Goal: Obtain resource: Download file/media

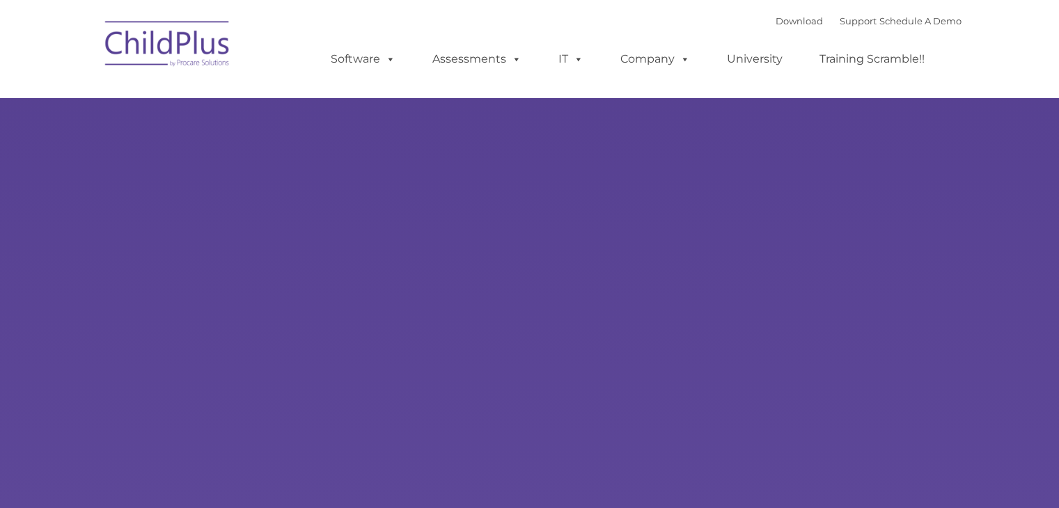
type input ""
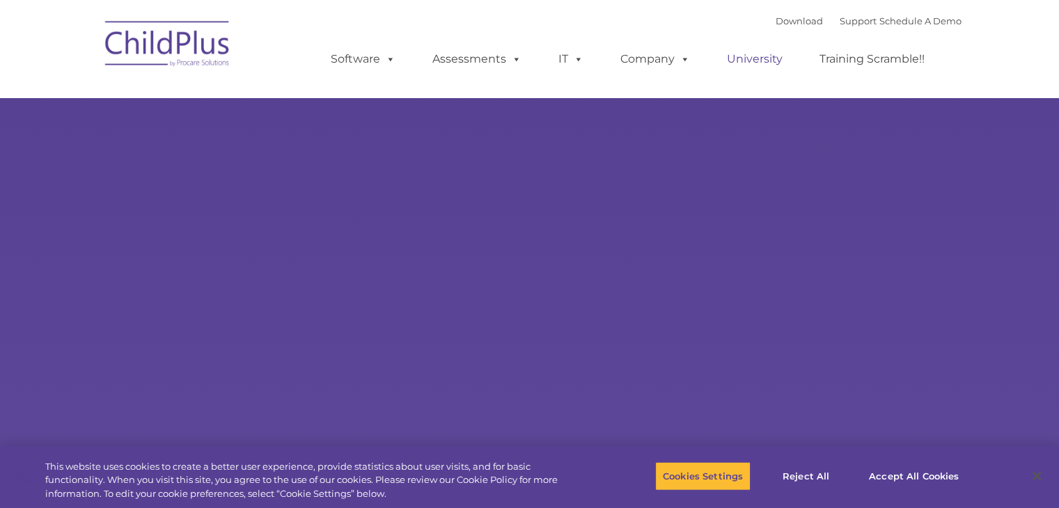
select select "MEDIUM"
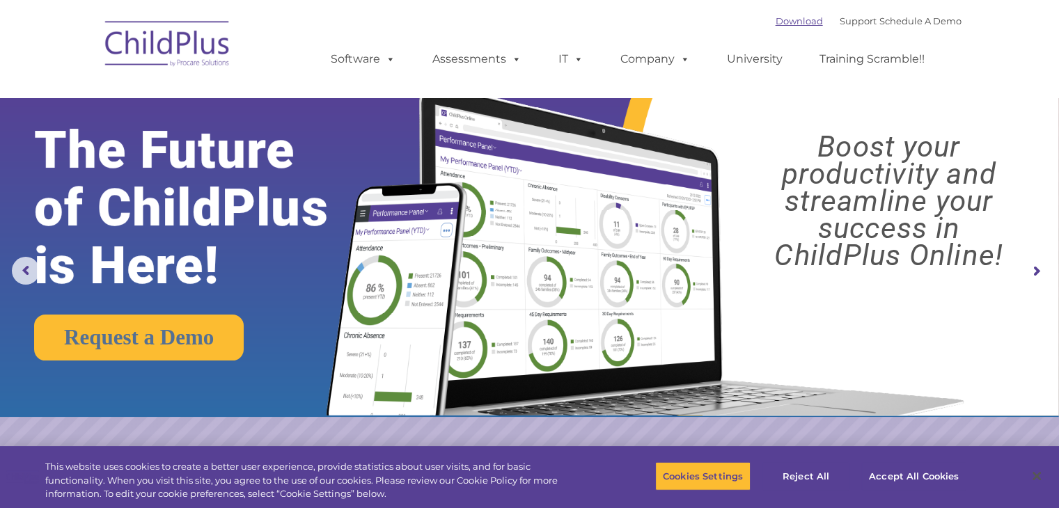
click at [788, 23] on link "Download" at bounding box center [799, 20] width 47 height 11
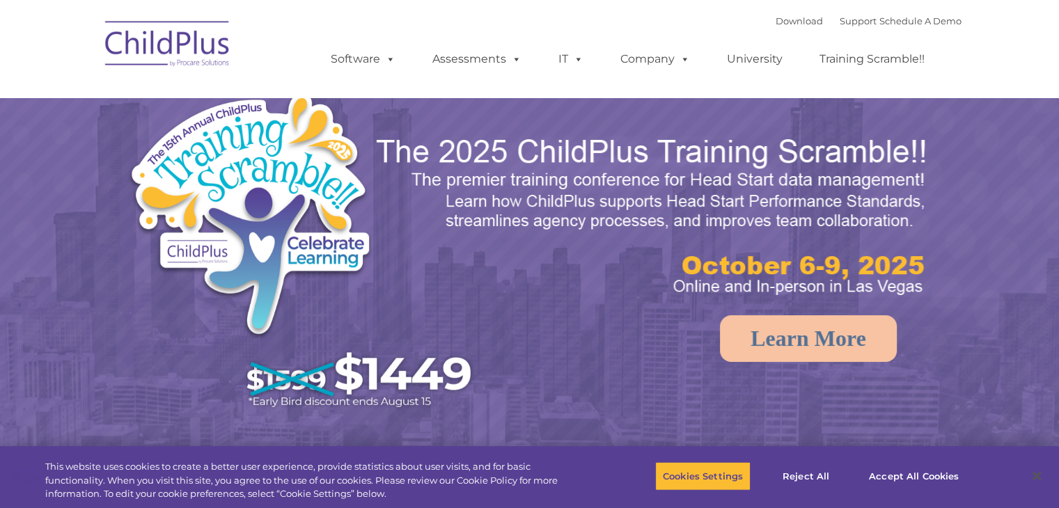
select select "MEDIUM"
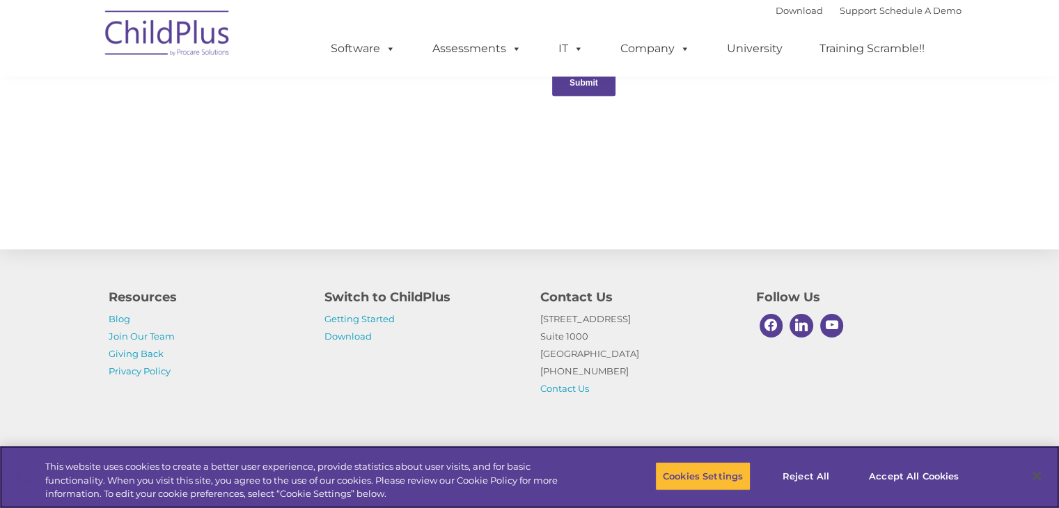
scroll to position [1543, 0]
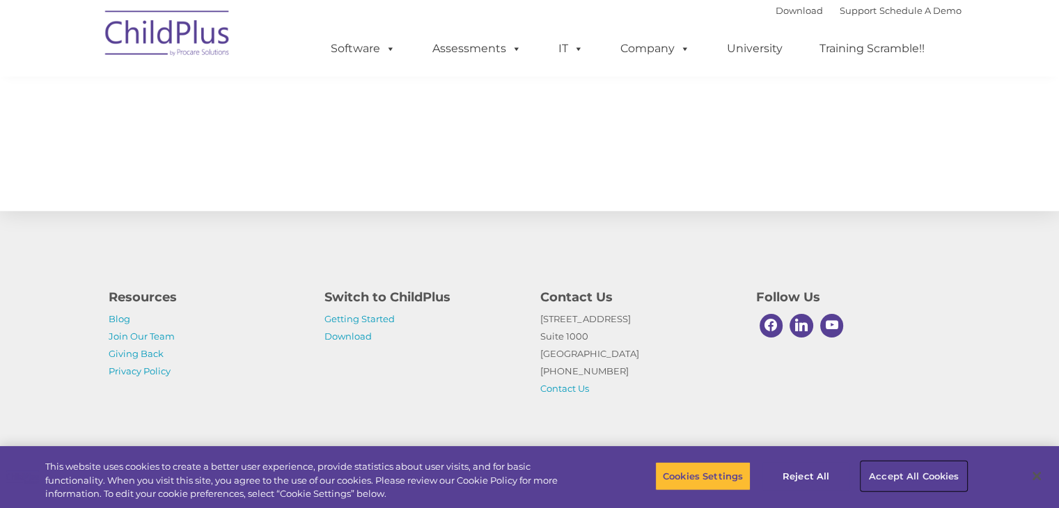
click at [931, 482] on button "Accept All Cookies" at bounding box center [914, 476] width 105 height 29
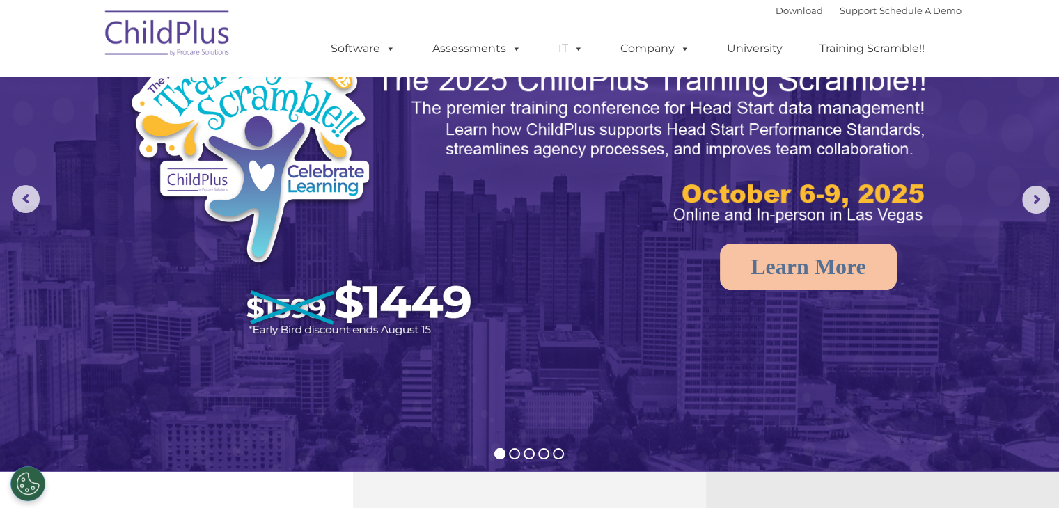
scroll to position [0, 0]
